Goal: Transaction & Acquisition: Purchase product/service

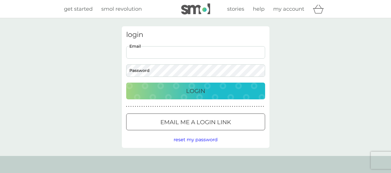
click at [189, 53] on input "Email" at bounding box center [195, 52] width 139 height 12
type input "michele.macallister@yahoo.co.uk"
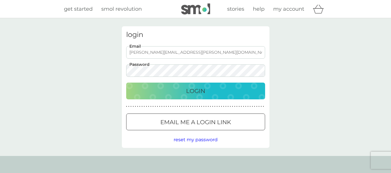
click at [191, 91] on p "Login" at bounding box center [195, 90] width 19 height 9
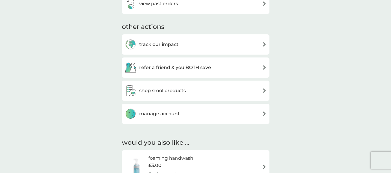
scroll to position [295, 0]
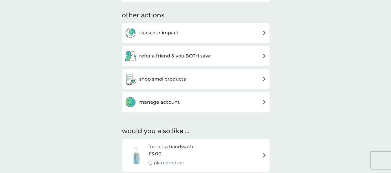
click at [259, 79] on div "shop smol products" at bounding box center [196, 79] width 142 height 12
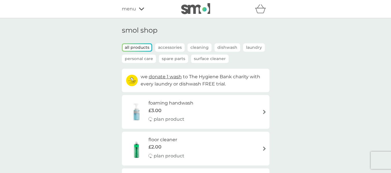
click at [257, 46] on p "Laundry" at bounding box center [254, 47] width 22 height 8
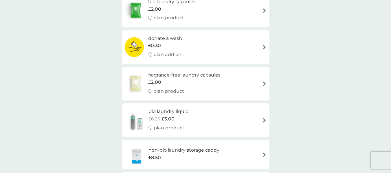
scroll to position [70, 0]
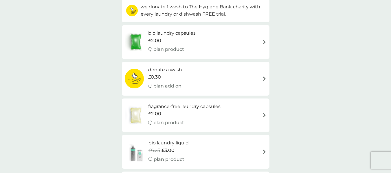
click at [263, 40] on img at bounding box center [264, 42] width 4 height 4
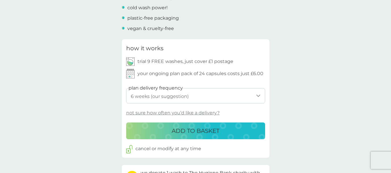
scroll to position [244, 0]
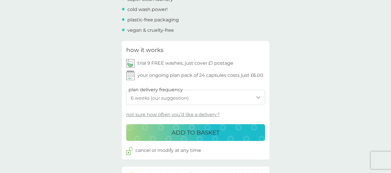
click at [258, 97] on select "1 week 2 weeks 3 weeks 4 weeks 5 weeks 6 weeks (our suggestion) 7 weeks 8 weeks…" at bounding box center [195, 97] width 139 height 15
click at [126, 90] on select "1 week 2 weeks 3 weeks 4 weeks 5 weeks 6 weeks (our suggestion) 7 weeks 8 weeks…" at bounding box center [195, 97] width 139 height 15
click at [143, 115] on p "not sure how often you’d like a delivery?" at bounding box center [172, 115] width 93 height 8
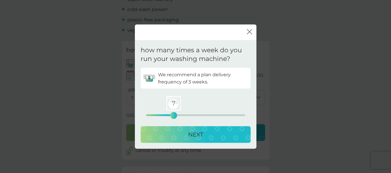
drag, startPoint x: 147, startPoint y: 114, endPoint x: 172, endPoint y: 115, distance: 25.2
click at [172, 115] on div "7" at bounding box center [173, 115] width 2 height 2
click at [179, 139] on div "NEXT" at bounding box center [195, 134] width 98 height 9
select select "21"
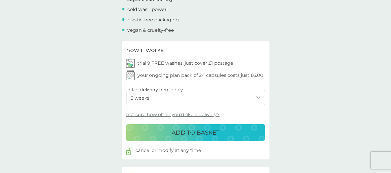
click at [159, 77] on p "your ongoing plan pack of 24 capsules costs just £6.00" at bounding box center [200, 76] width 126 height 8
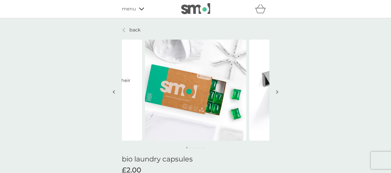
click at [131, 29] on p "back" at bounding box center [134, 30] width 11 height 8
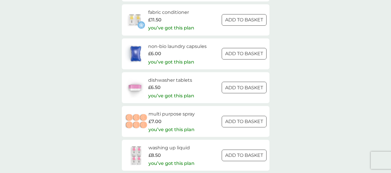
scroll to position [724, 0]
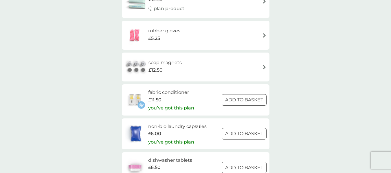
click at [158, 130] on h6 "non-bio laundry capsules" at bounding box center [177, 127] width 58 height 8
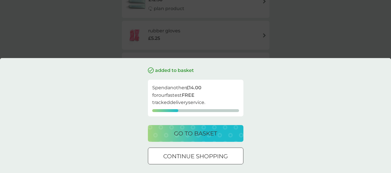
click at [196, 139] on button "go to basket" at bounding box center [195, 133] width 95 height 17
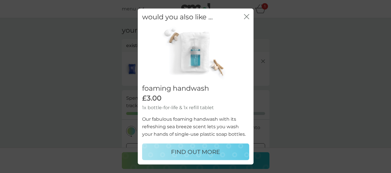
click at [247, 13] on div "close" at bounding box center [246, 17] width 5 height 8
click at [245, 16] on icon "close" at bounding box center [245, 16] width 2 height 5
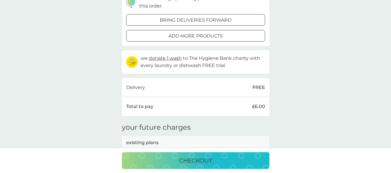
scroll to position [86, 0]
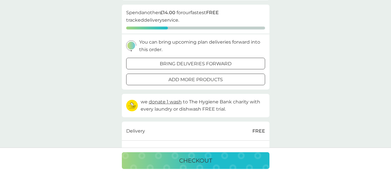
click at [206, 77] on p "add more products" at bounding box center [195, 80] width 54 height 8
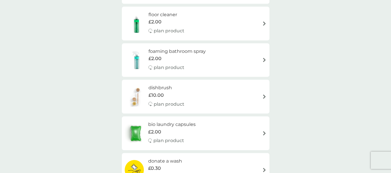
scroll to position [127, 0]
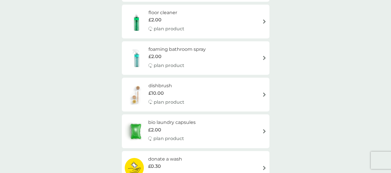
click at [169, 124] on h6 "bio laundry capsules" at bounding box center [171, 123] width 47 height 8
select select "42"
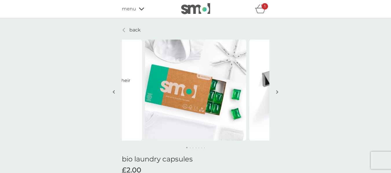
click at [275, 94] on button "button" at bounding box center [277, 92] width 4 height 29
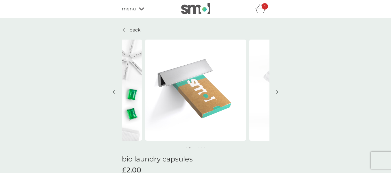
click at [275, 94] on button "button" at bounding box center [277, 92] width 4 height 29
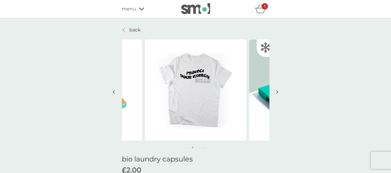
click at [275, 94] on button "button" at bounding box center [277, 92] width 4 height 29
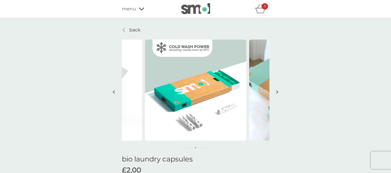
click at [275, 94] on button "button" at bounding box center [277, 92] width 4 height 29
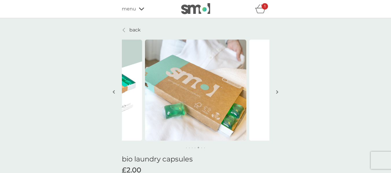
click at [275, 94] on button "button" at bounding box center [277, 92] width 4 height 29
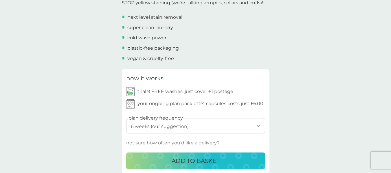
scroll to position [223, 0]
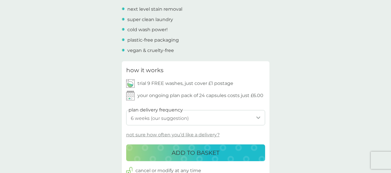
click at [199, 151] on p "ADD TO BASKET" at bounding box center [195, 152] width 48 height 9
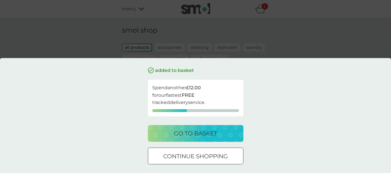
click at [219, 136] on div "go to basket" at bounding box center [196, 133] width 84 height 9
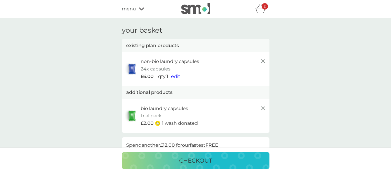
click at [175, 76] on span "edit" at bounding box center [175, 76] width 9 height 5
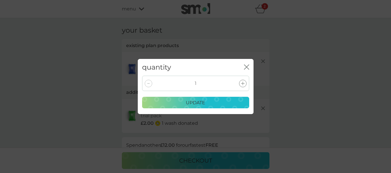
click at [242, 84] on icon at bounding box center [242, 83] width 3 height 3
click at [198, 101] on p "update" at bounding box center [195, 103] width 19 height 8
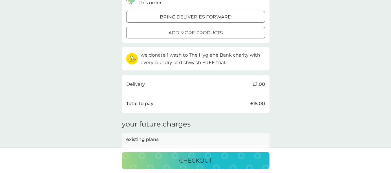
scroll to position [139, 0]
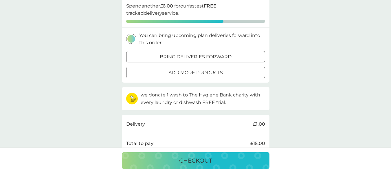
click at [197, 71] on div at bounding box center [195, 73] width 21 height 6
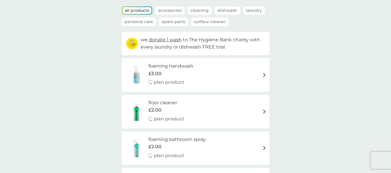
scroll to position [19, 0]
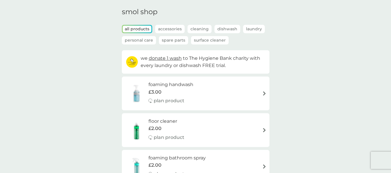
click at [248, 28] on p "Laundry" at bounding box center [254, 29] width 22 height 8
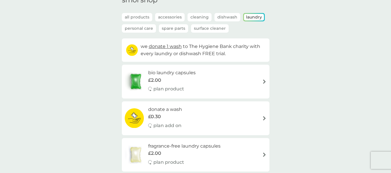
scroll to position [0, 0]
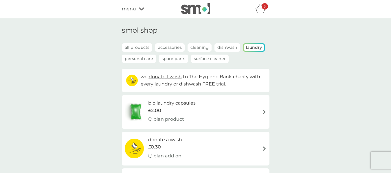
click at [130, 10] on span "menu" at bounding box center [129, 9] width 14 height 8
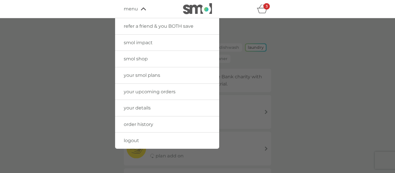
click at [142, 58] on span "smol shop" at bounding box center [136, 58] width 24 height 5
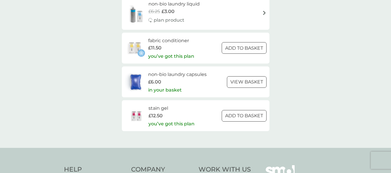
scroll to position [266, 0]
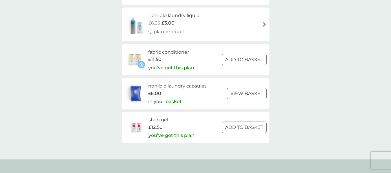
click at [132, 57] on img at bounding box center [135, 59] width 20 height 20
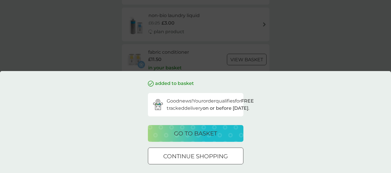
click at [214, 129] on button "go to basket" at bounding box center [195, 133] width 95 height 17
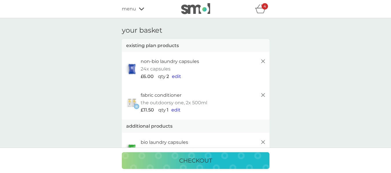
click at [264, 93] on icon at bounding box center [262, 95] width 7 height 7
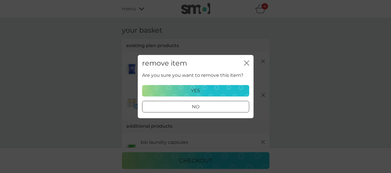
click at [194, 91] on p "yes" at bounding box center [195, 91] width 9 height 8
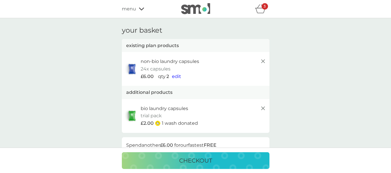
click at [206, 159] on p "checkout" at bounding box center [195, 160] width 33 height 9
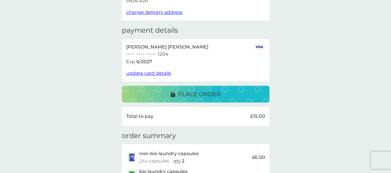
scroll to position [64, 0]
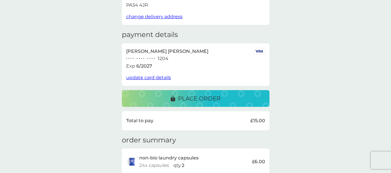
click at [189, 98] on p "place order" at bounding box center [199, 98] width 42 height 9
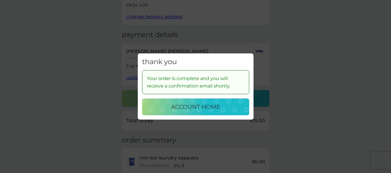
click at [189, 105] on p "account home" at bounding box center [195, 106] width 49 height 9
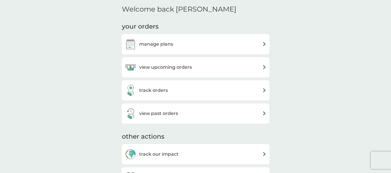
scroll to position [196, 0]
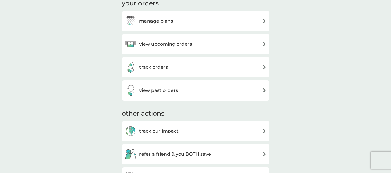
click at [193, 23] on div "manage plans" at bounding box center [196, 21] width 142 height 12
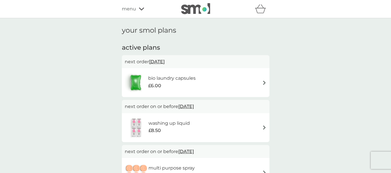
click at [138, 10] on div "menu" at bounding box center [146, 9] width 49 height 8
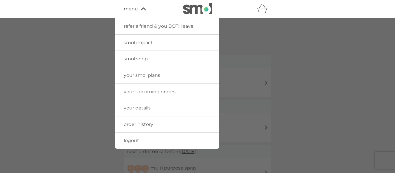
click at [276, 27] on div at bounding box center [197, 104] width 395 height 173
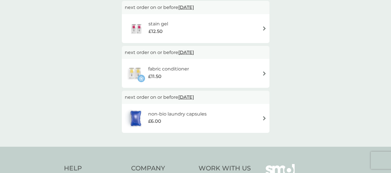
scroll to position [306, 0]
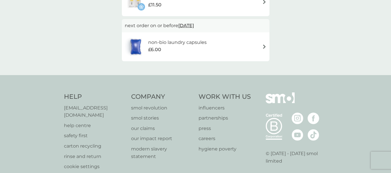
click at [79, 122] on p "help centre" at bounding box center [95, 126] width 62 height 8
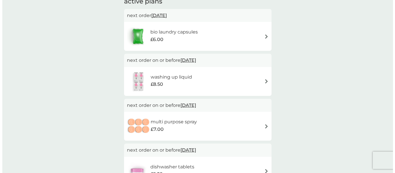
scroll to position [0, 0]
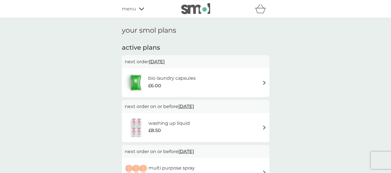
click at [132, 8] on span "menu" at bounding box center [129, 9] width 14 height 8
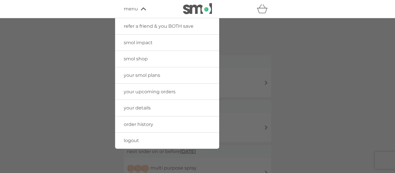
click at [133, 141] on span "logout" at bounding box center [131, 140] width 15 height 5
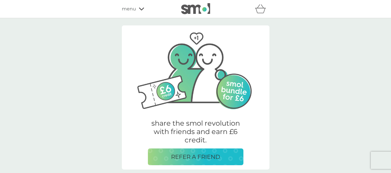
click at [132, 10] on span "menu" at bounding box center [129, 9] width 14 height 8
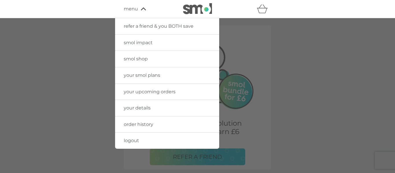
click at [130, 139] on span "logout" at bounding box center [131, 140] width 15 height 5
